Goal: Information Seeking & Learning: Learn about a topic

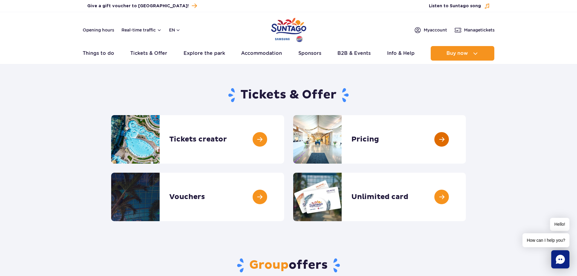
click at [466, 144] on link at bounding box center [466, 139] width 0 height 48
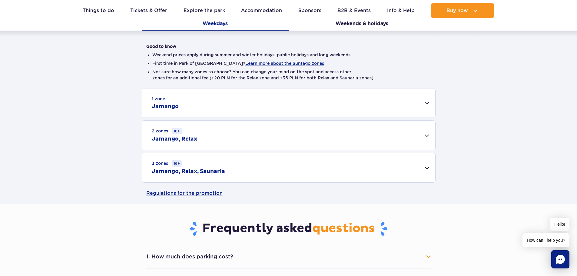
scroll to position [144, 0]
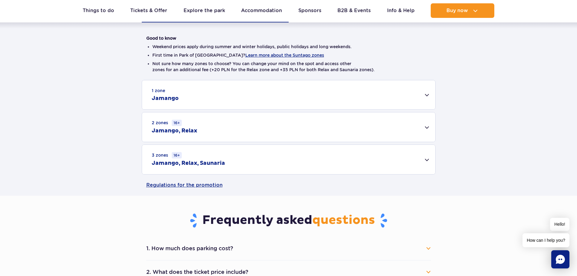
click at [423, 160] on div "3 zones 16+ Jamango, Relax, Saunaria" at bounding box center [288, 159] width 293 height 29
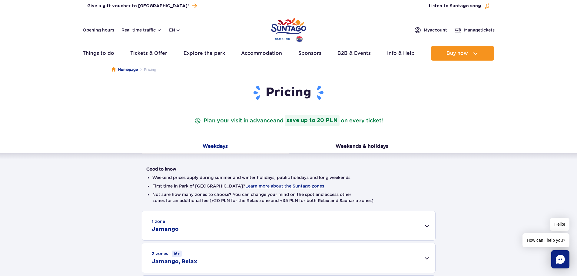
scroll to position [0, 0]
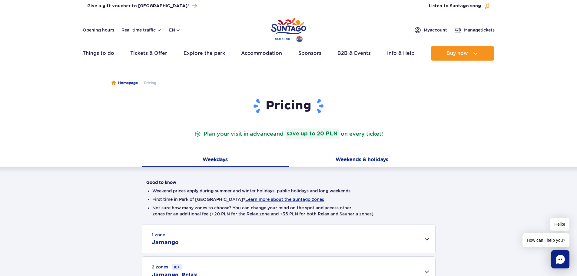
click at [367, 161] on button "Weekends & holidays" at bounding box center [362, 160] width 147 height 13
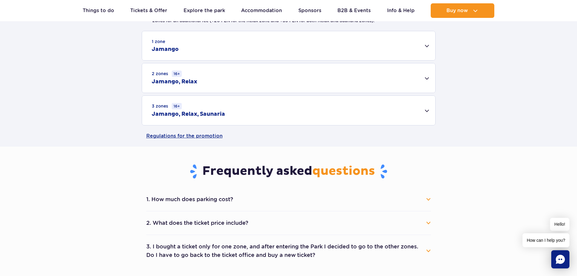
scroll to position [192, 0]
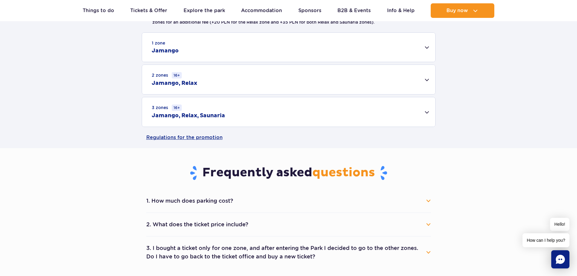
click at [413, 115] on div "3 zones 16+ Jamango, Relax, Saunaria" at bounding box center [288, 111] width 293 height 29
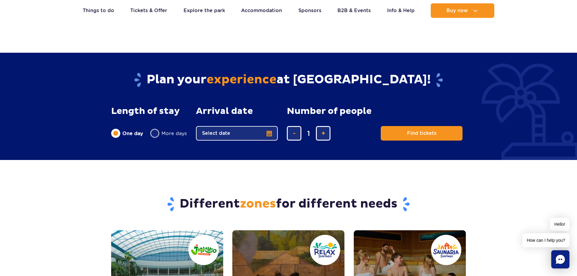
scroll to position [666, 0]
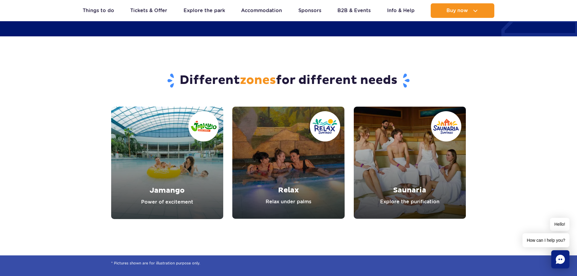
click at [275, 171] on link "Relax" at bounding box center [288, 163] width 112 height 112
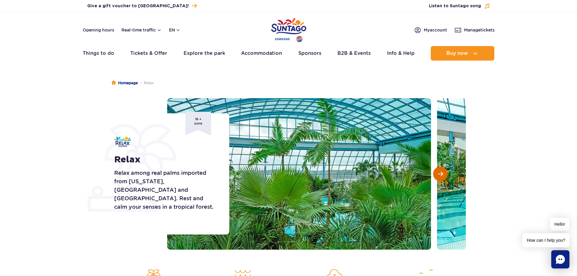
click at [444, 170] on button "Next slide" at bounding box center [440, 174] width 15 height 15
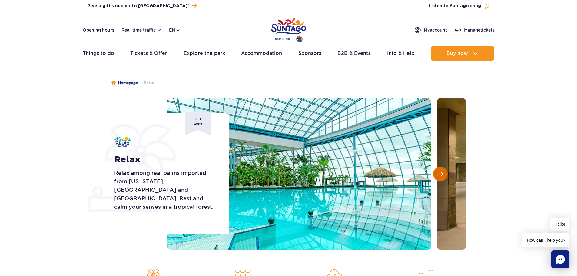
click at [444, 170] on button "Next slide" at bounding box center [440, 174] width 15 height 15
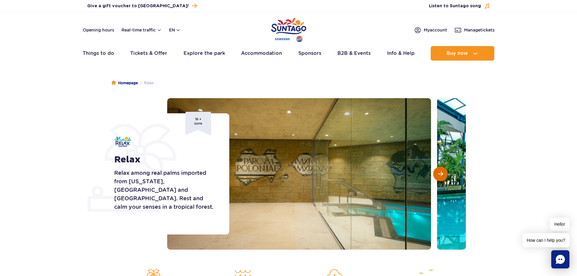
click at [444, 170] on button "Next slide" at bounding box center [440, 174] width 15 height 15
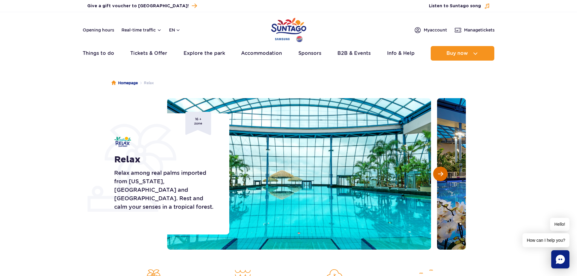
click at [444, 170] on button "Next slide" at bounding box center [440, 174] width 15 height 15
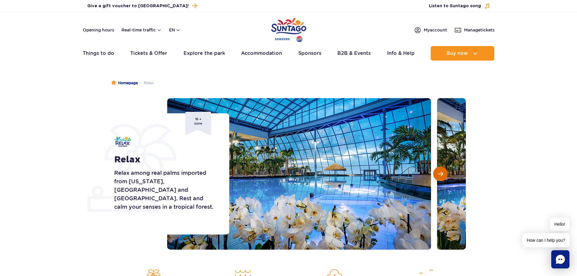
click at [444, 170] on button "Next slide" at bounding box center [440, 174] width 15 height 15
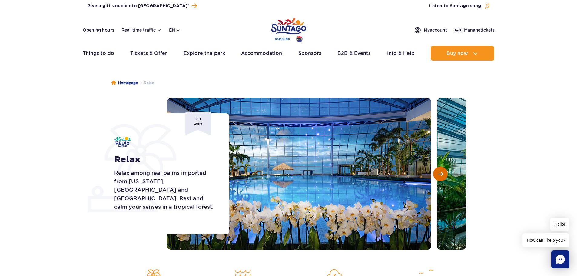
click at [444, 170] on button "Next slide" at bounding box center [440, 174] width 15 height 15
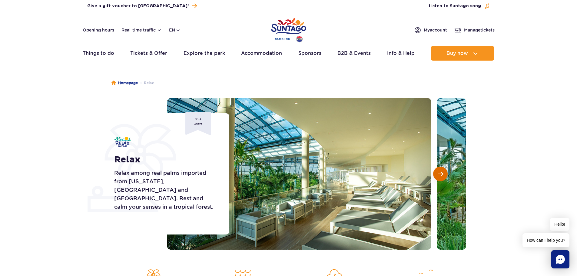
click at [444, 170] on button "Next slide" at bounding box center [440, 174] width 15 height 15
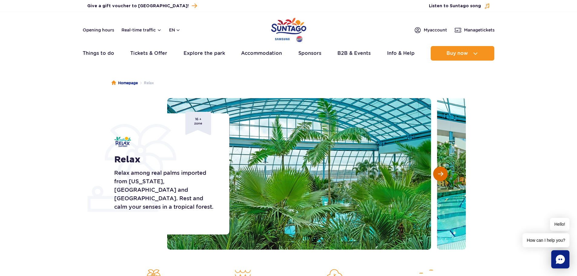
click at [444, 170] on button "Next slide" at bounding box center [440, 174] width 15 height 15
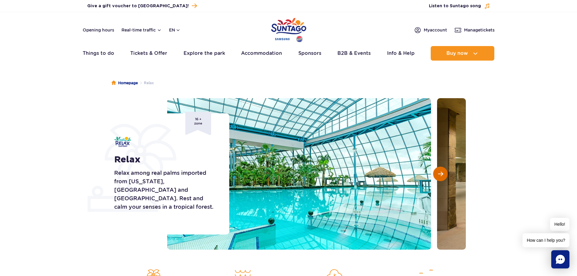
click at [444, 170] on button "Next slide" at bounding box center [440, 174] width 15 height 15
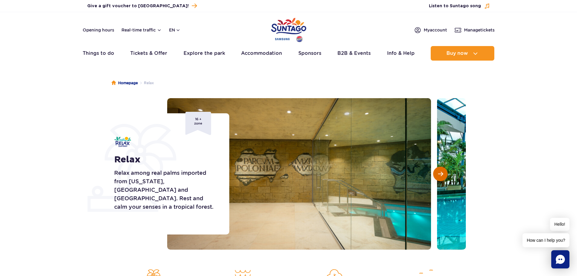
click at [444, 170] on button "Next slide" at bounding box center [440, 174] width 15 height 15
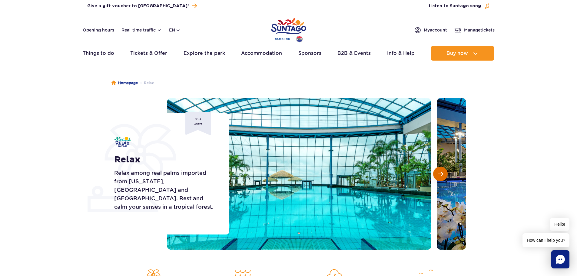
click at [444, 170] on button "Next slide" at bounding box center [440, 174] width 15 height 15
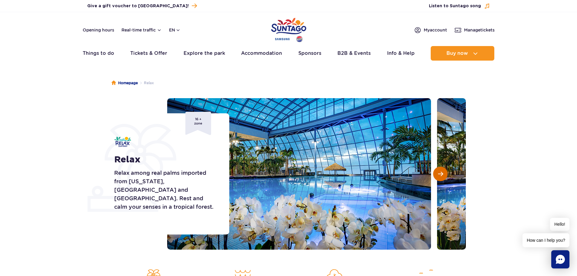
click at [444, 170] on button "Next slide" at bounding box center [440, 174] width 15 height 15
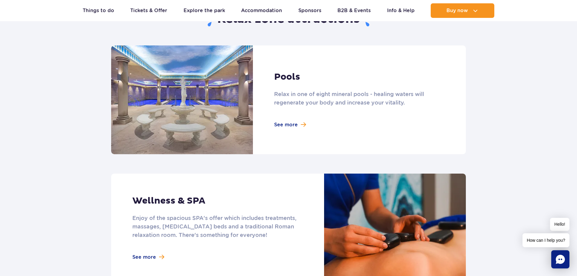
scroll to position [384, 0]
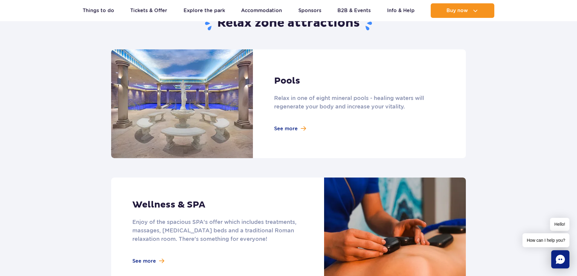
click at [283, 129] on link at bounding box center [288, 103] width 355 height 109
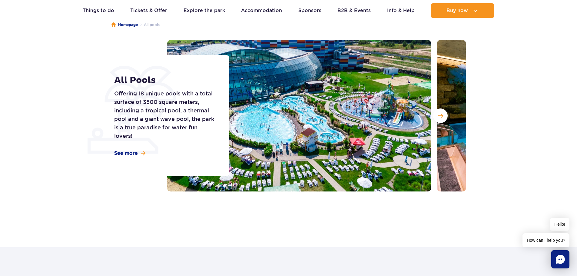
scroll to position [53, 0]
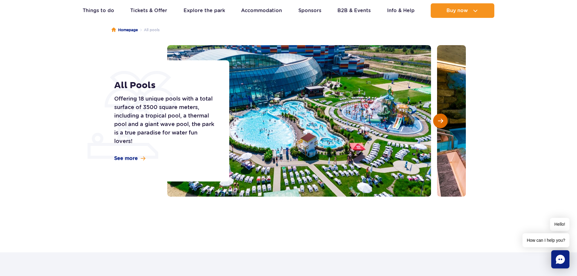
click at [440, 120] on span "Next slide" at bounding box center [440, 120] width 5 height 5
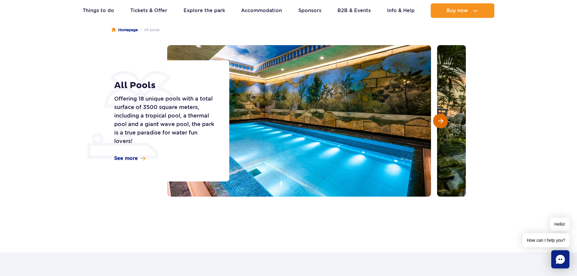
click at [440, 120] on span "Next slide" at bounding box center [440, 120] width 5 height 5
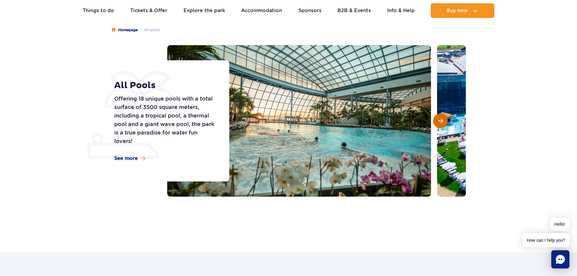
click at [440, 121] on span "Next slide" at bounding box center [440, 120] width 5 height 5
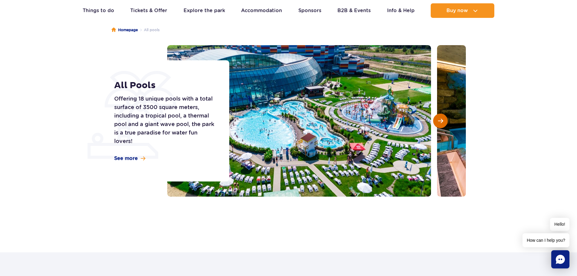
click at [440, 121] on span "Next slide" at bounding box center [440, 120] width 5 height 5
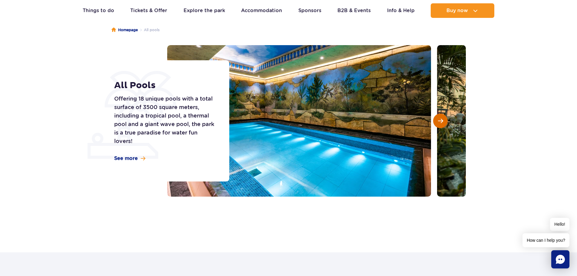
click at [439, 122] on span "Next slide" at bounding box center [440, 120] width 5 height 5
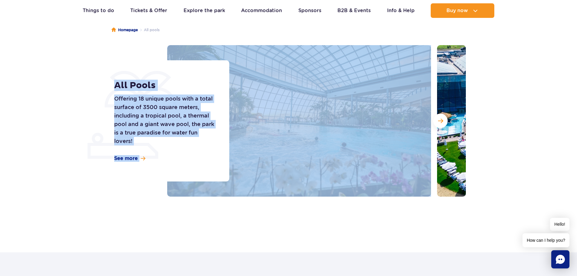
drag, startPoint x: 577, startPoint y: 23, endPoint x: 571, endPoint y: 66, distance: 43.6
click at [571, 66] on div "Homepage All pools All Pools Offering 18 unique pools with a total surface of 3…" at bounding box center [288, 124] width 577 height 218
click at [527, 77] on section "All Pools Offering 18 unique pools with a total surface of 3500 square meters, …" at bounding box center [288, 120] width 577 height 151
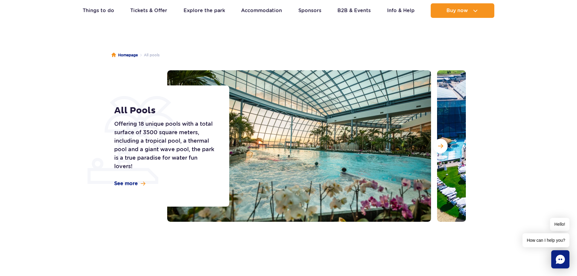
scroll to position [0, 0]
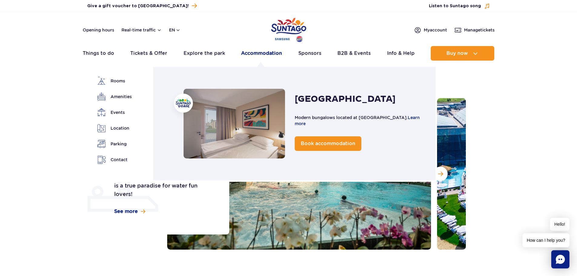
click at [267, 54] on link "Accommodation" at bounding box center [261, 53] width 41 height 15
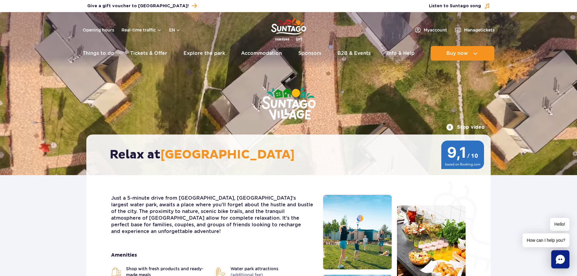
click at [267, 54] on link "Accommodation" at bounding box center [261, 53] width 41 height 15
